Goal: Register for event/course

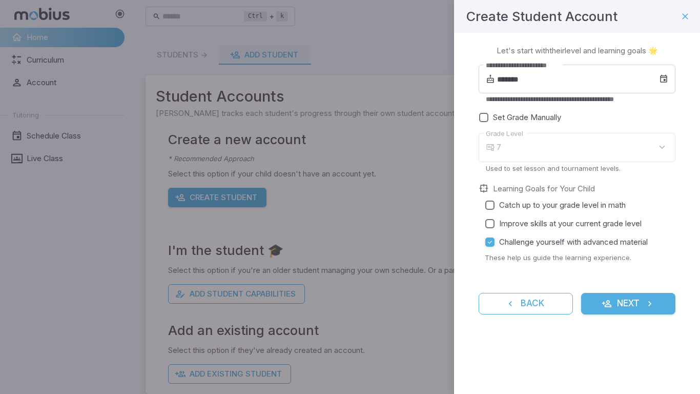
click at [583, 151] on div "7" at bounding box center [586, 147] width 179 height 29
click at [514, 224] on span "Improve skills at your current grade level" at bounding box center [570, 223] width 142 height 11
click at [508, 249] on label "Challenge yourself with advanced material" at bounding box center [574, 242] width 187 height 18
click at [509, 138] on body "**********" at bounding box center [350, 203] width 700 height 406
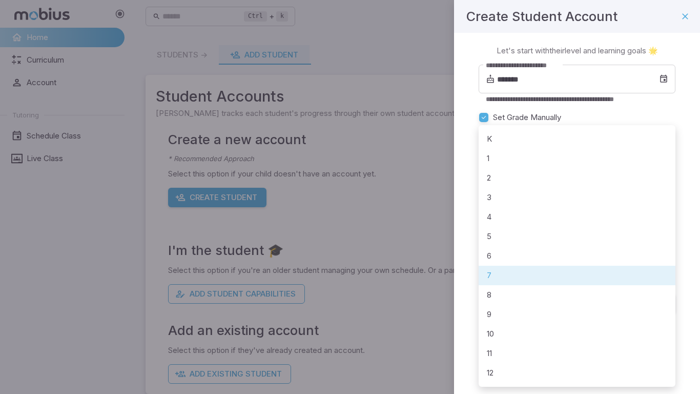
click at [507, 200] on li "3" at bounding box center [577, 197] width 197 height 19
type input "*"
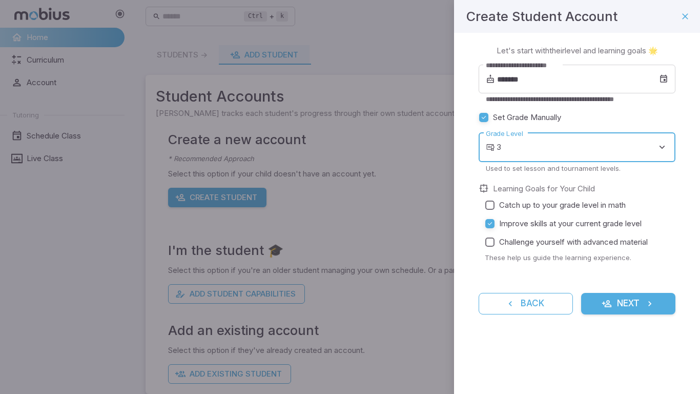
click at [645, 308] on icon "submit" at bounding box center [650, 303] width 10 height 10
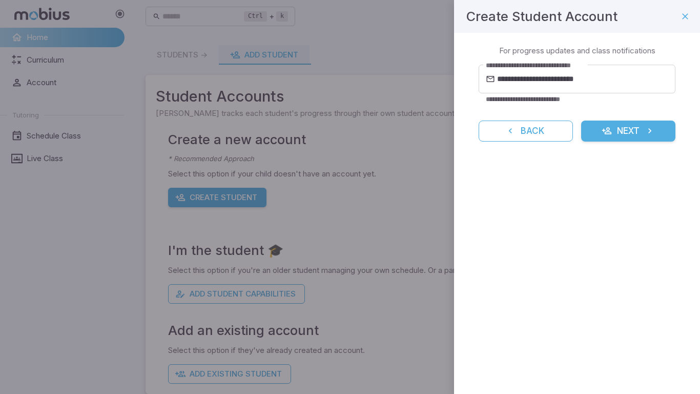
click at [637, 130] on button "Next" at bounding box center [628, 131] width 94 height 22
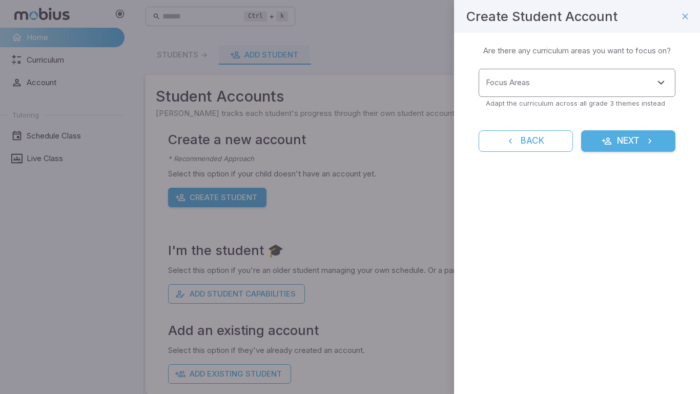
click at [535, 87] on input "Focus Areas" at bounding box center [569, 82] width 172 height 19
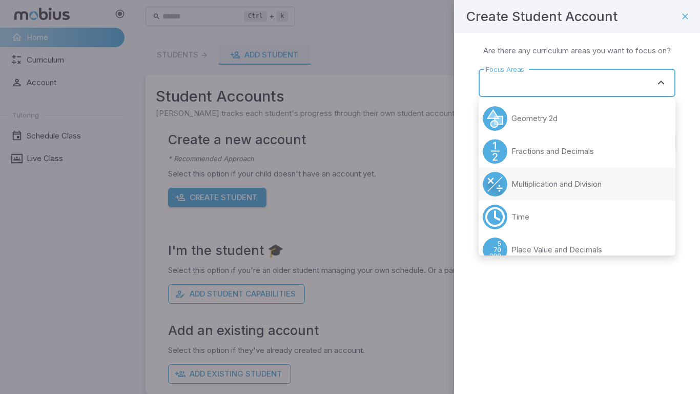
click at [560, 184] on p "Multiplication and Division" at bounding box center [557, 183] width 90 height 11
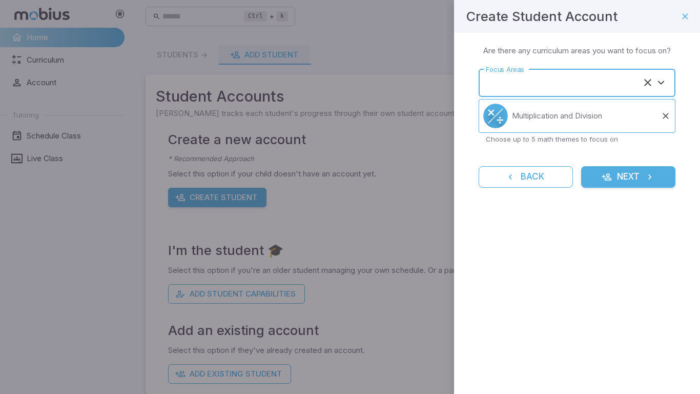
click at [622, 175] on button "Next" at bounding box center [628, 177] width 94 height 22
type input "**********"
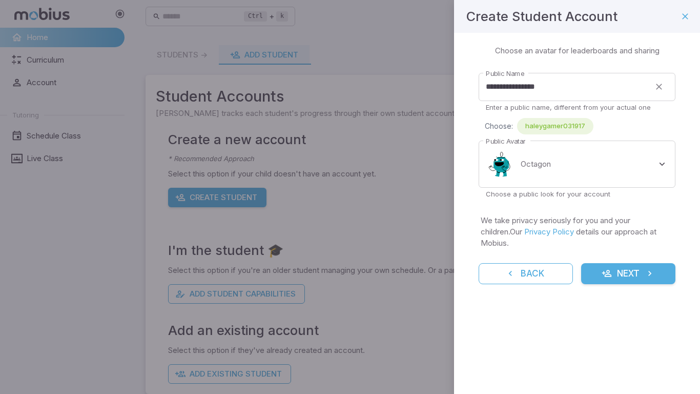
click at [619, 263] on button "Next" at bounding box center [628, 274] width 94 height 22
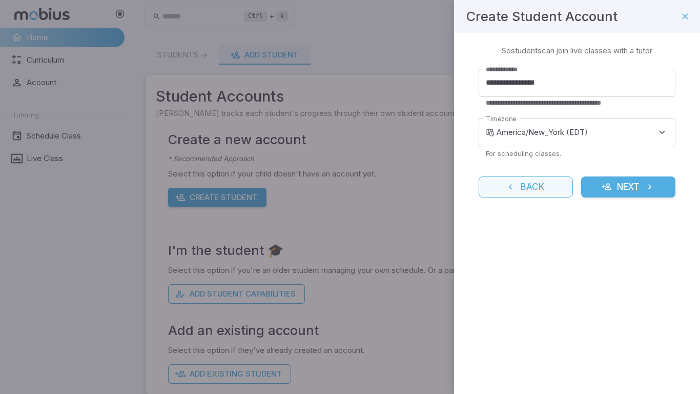
click at [517, 195] on button "Back" at bounding box center [526, 187] width 94 height 22
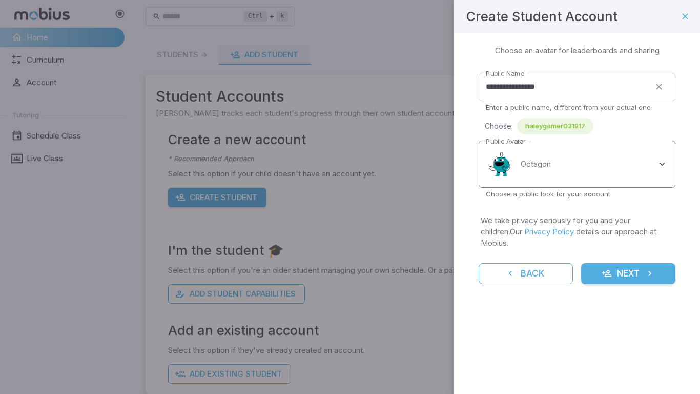
click at [564, 164] on body "**********" at bounding box center [350, 203] width 700 height 406
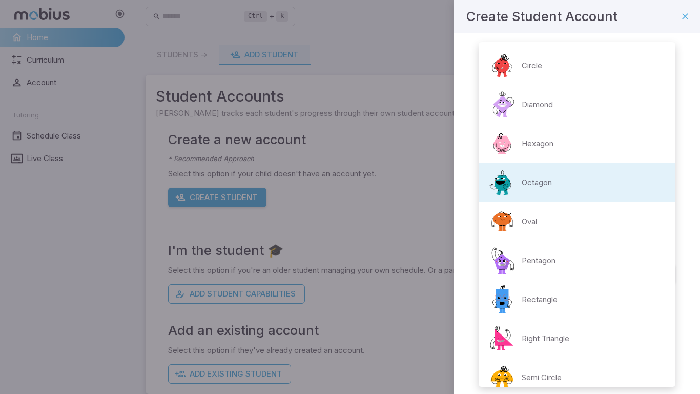
click at [565, 298] on li "Rectangle" at bounding box center [577, 299] width 197 height 39
type input "**********"
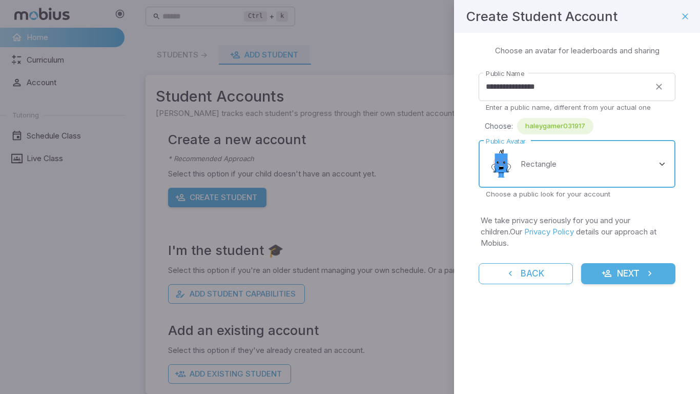
click at [628, 263] on button "Next" at bounding box center [628, 274] width 94 height 22
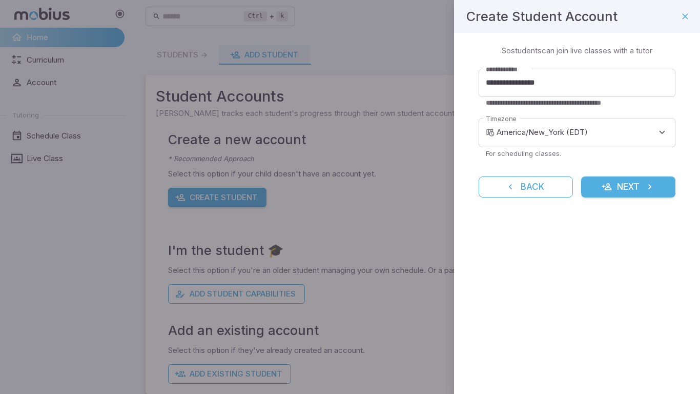
click at [620, 195] on button "Next" at bounding box center [628, 187] width 94 height 22
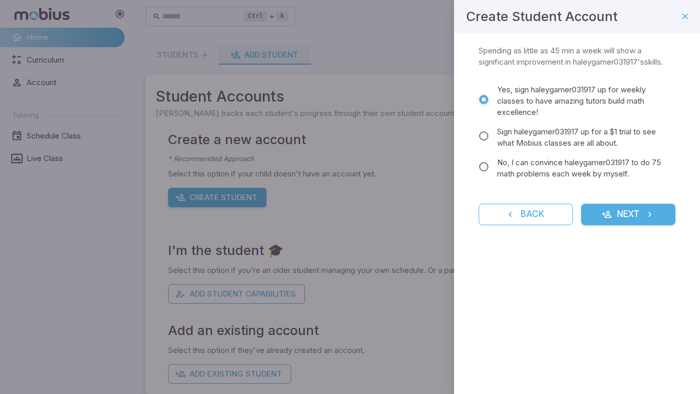
click at [616, 210] on button "Next" at bounding box center [628, 214] width 94 height 22
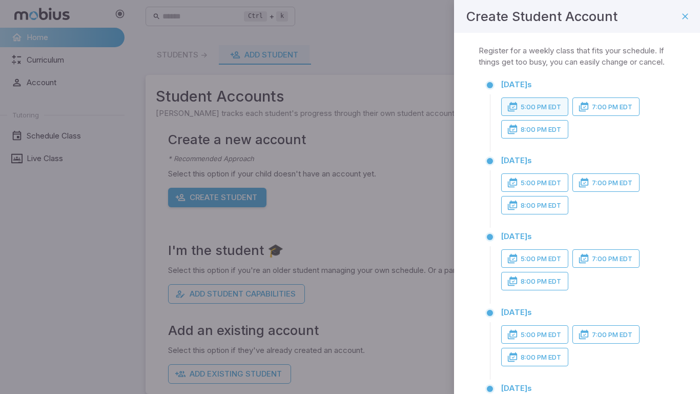
click at [552, 106] on button "5:00 PM EDT" at bounding box center [534, 106] width 67 height 18
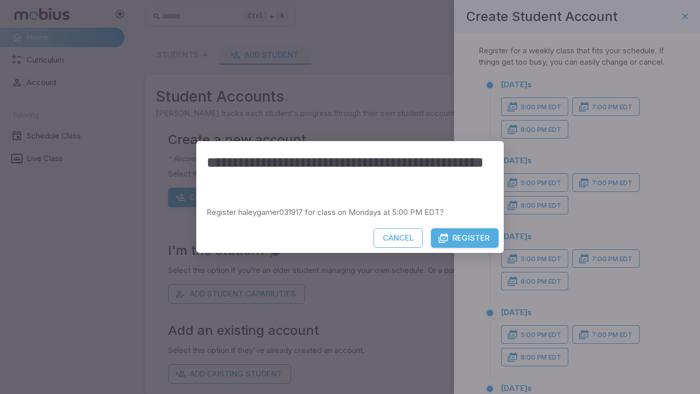
click at [462, 240] on button "Register" at bounding box center [465, 237] width 68 height 19
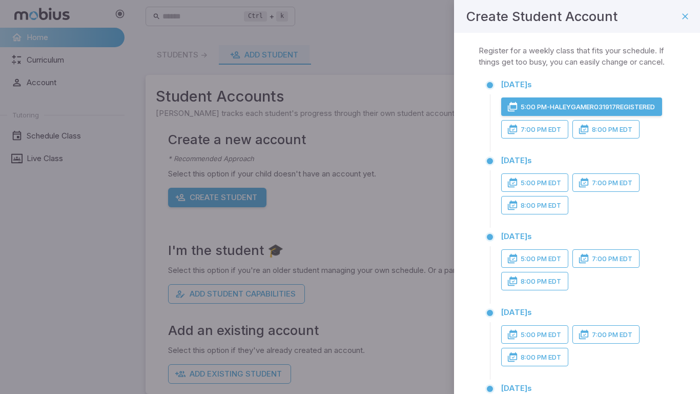
click at [607, 116] on button "5:00 PM - haleygamer031917 Registered" at bounding box center [581, 106] width 161 height 18
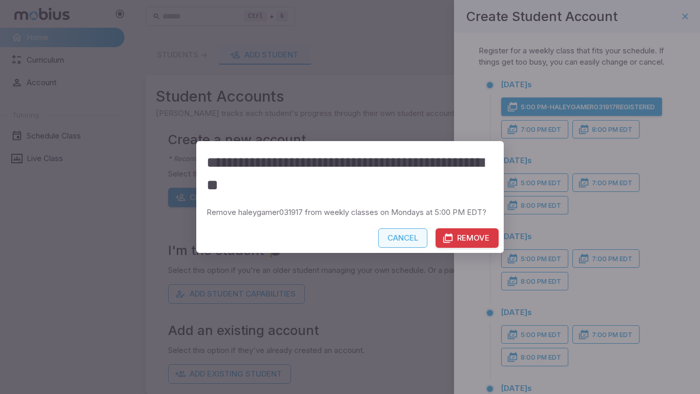
click at [421, 236] on button "Cancel" at bounding box center [402, 237] width 49 height 19
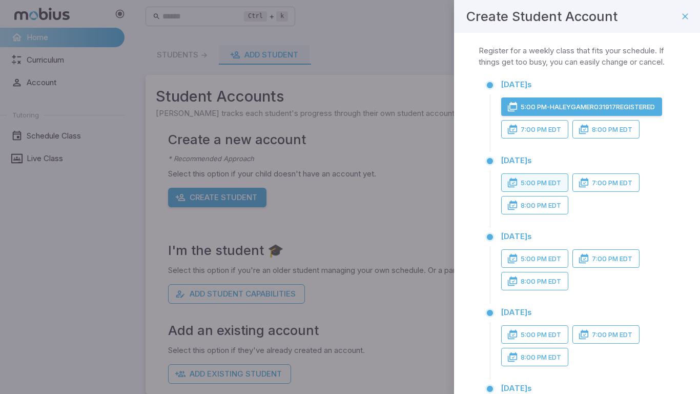
click at [543, 192] on button "5:00 PM EDT" at bounding box center [534, 182] width 67 height 18
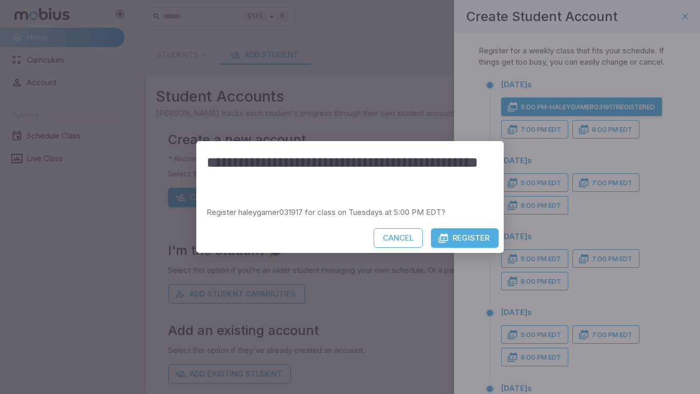
click at [459, 237] on button "Register" at bounding box center [465, 237] width 68 height 19
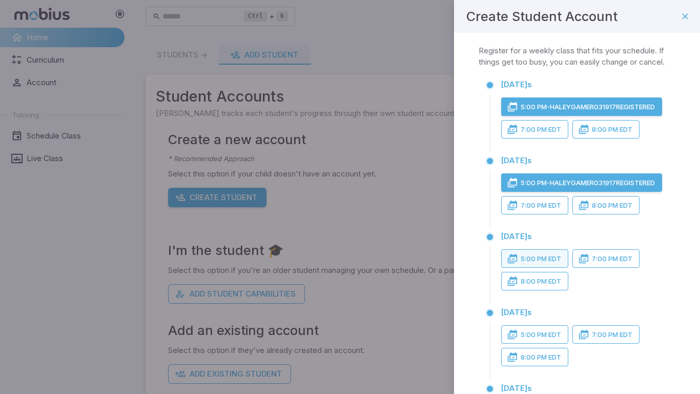
click at [532, 268] on button "5:00 PM EDT" at bounding box center [534, 258] width 67 height 18
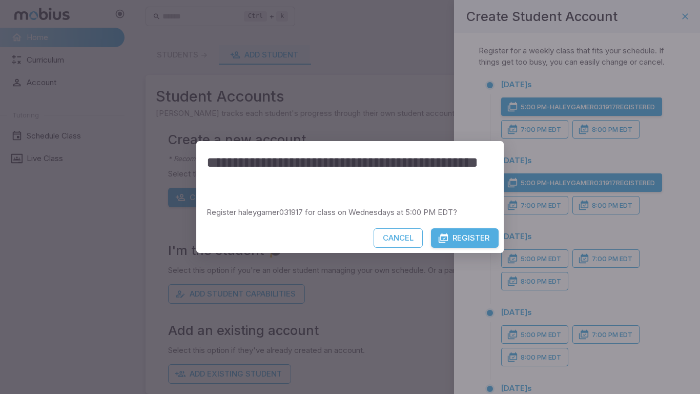
click at [468, 237] on button "Register" at bounding box center [465, 237] width 68 height 19
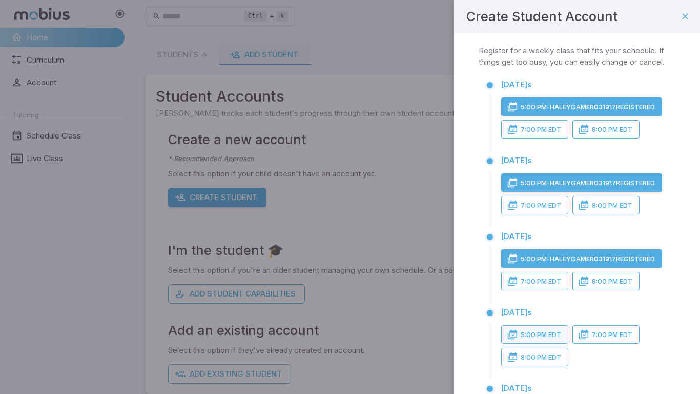
click at [527, 343] on button "5:00 PM EDT" at bounding box center [534, 334] width 67 height 18
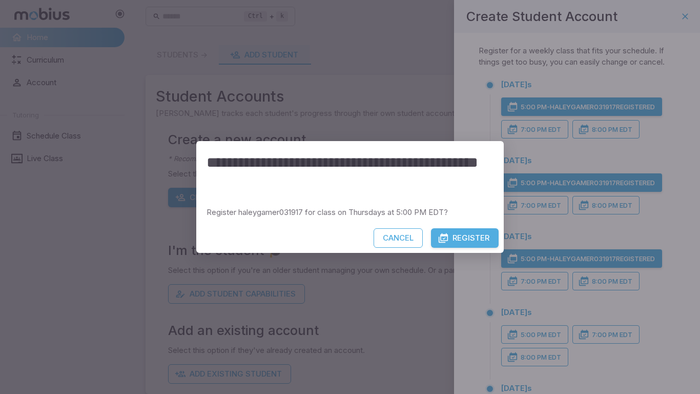
click at [473, 240] on button "Register" at bounding box center [465, 237] width 68 height 19
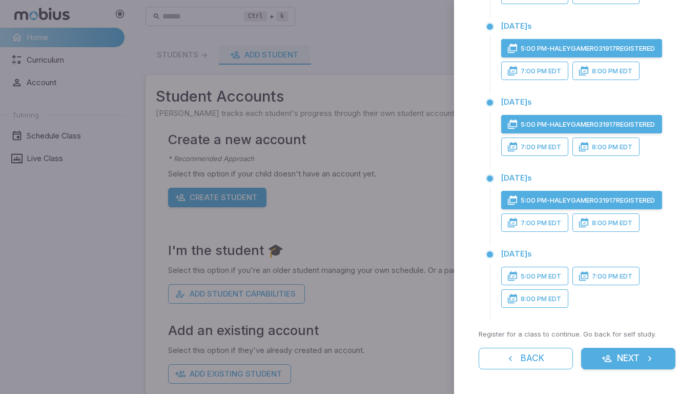
scroll to position [167, 0]
click at [559, 272] on button "5:00 PM EDT" at bounding box center [534, 276] width 67 height 18
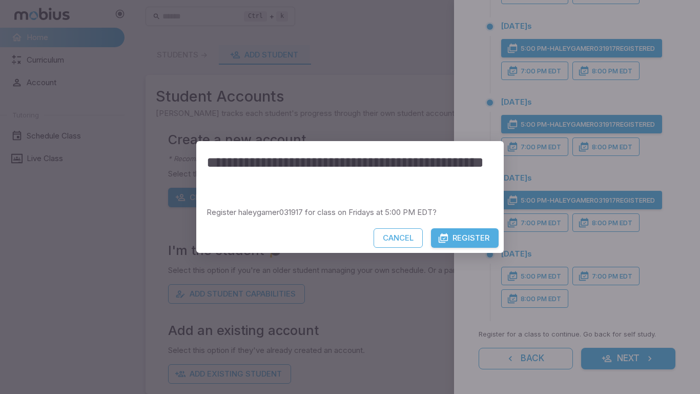
click at [468, 237] on button "Register" at bounding box center [465, 237] width 68 height 19
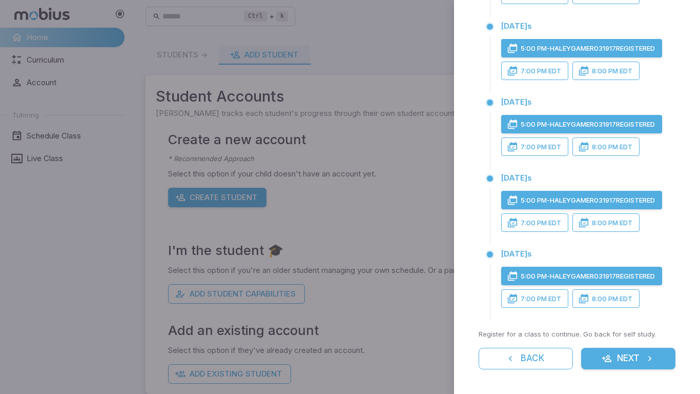
click at [595, 360] on button "Next" at bounding box center [628, 359] width 94 height 22
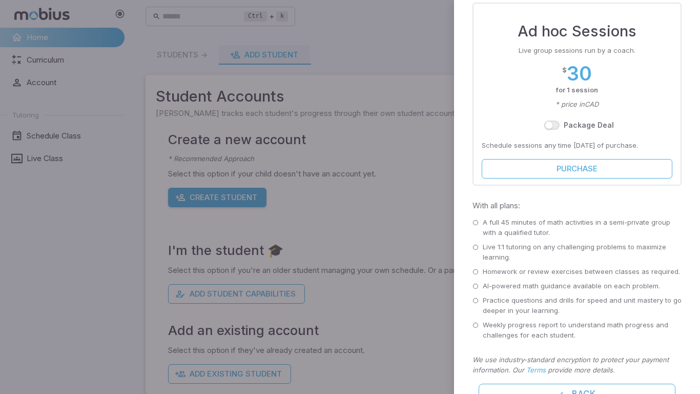
scroll to position [298, 0]
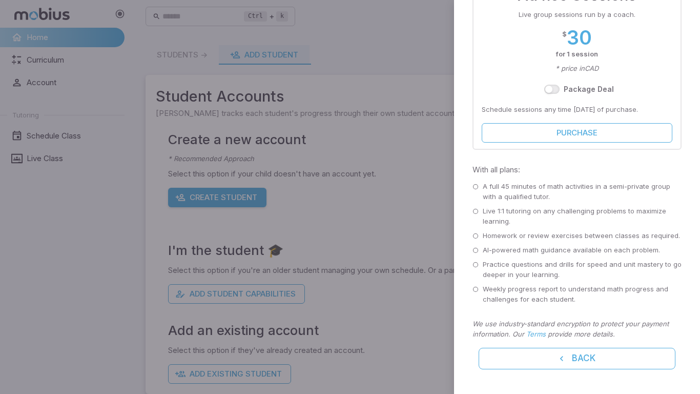
click at [479, 288] on div "Weekly progress report to understand math progress and challenges for each stud…" at bounding box center [577, 294] width 209 height 21
click at [478, 288] on icon at bounding box center [476, 289] width 6 height 6
click at [479, 290] on div "Weekly progress report to understand math progress and challenges for each stud…" at bounding box center [577, 294] width 209 height 21
click at [510, 364] on button "Back" at bounding box center [577, 359] width 197 height 22
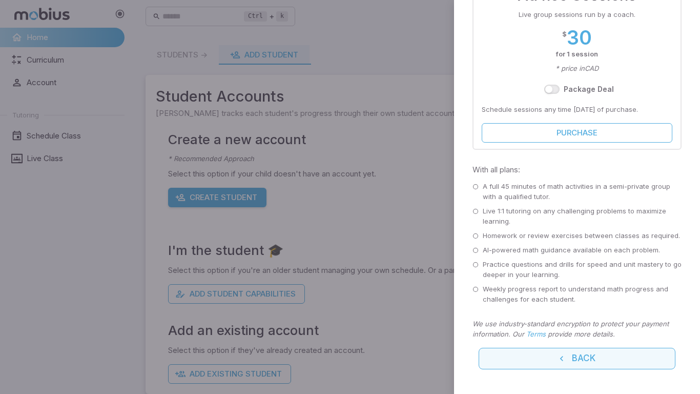
scroll to position [0, 0]
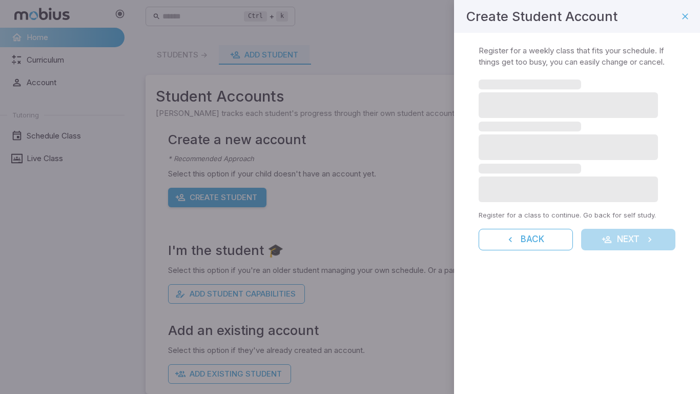
click at [510, 364] on div "Create Student Account Weekly Classes Register for a weekly class that fits you…" at bounding box center [577, 197] width 246 height 394
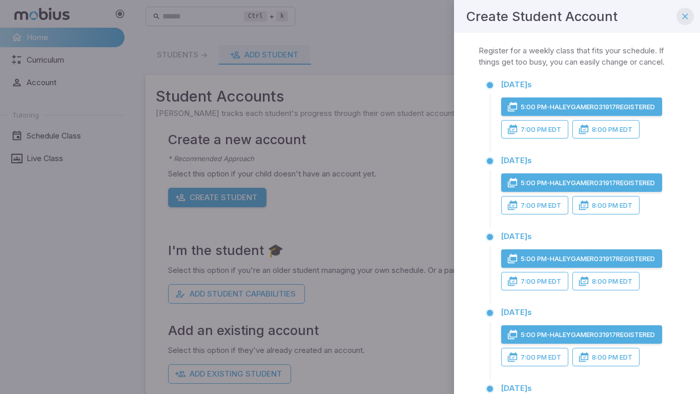
click at [685, 14] on icon "button" at bounding box center [685, 16] width 10 height 10
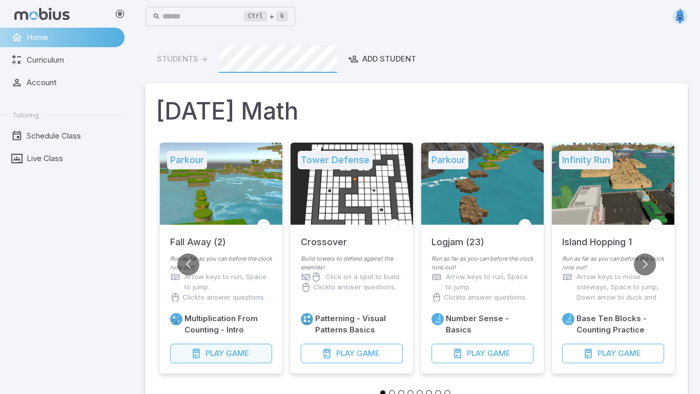
click at [243, 358] on span "Game" at bounding box center [237, 353] width 23 height 11
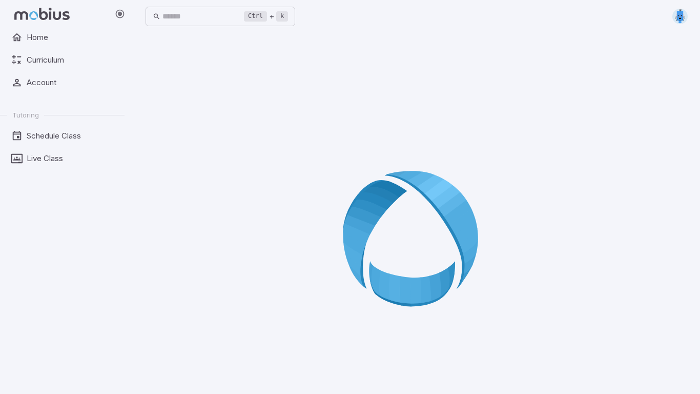
click at [375, 226] on icon at bounding box center [417, 242] width 148 height 148
click at [49, 84] on span "Account" at bounding box center [72, 82] width 91 height 11
click at [34, 40] on span "Home" at bounding box center [72, 37] width 91 height 11
click at [34, 39] on span "Home" at bounding box center [72, 37] width 91 height 11
